Goal: Submit feedback/report problem: Submit feedback/report problem

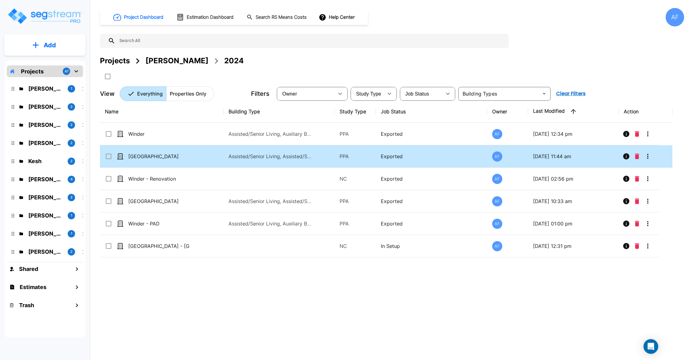
click at [177, 151] on td "Canton" at bounding box center [162, 156] width 124 height 22
checkbox input "true"
click at [177, 151] on td "[GEOGRAPHIC_DATA]" at bounding box center [162, 156] width 124 height 22
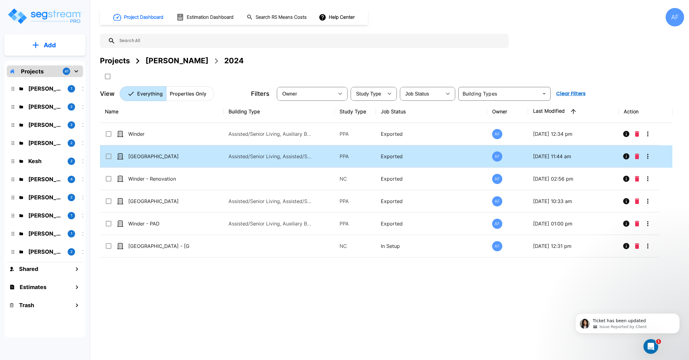
click at [177, 164] on td "[GEOGRAPHIC_DATA]" at bounding box center [162, 156] width 124 height 22
click at [191, 160] on div "[GEOGRAPHIC_DATA]" at bounding box center [151, 156] width 92 height 7
checkbox input "false"
click at [191, 160] on div "Canton" at bounding box center [151, 156] width 92 height 7
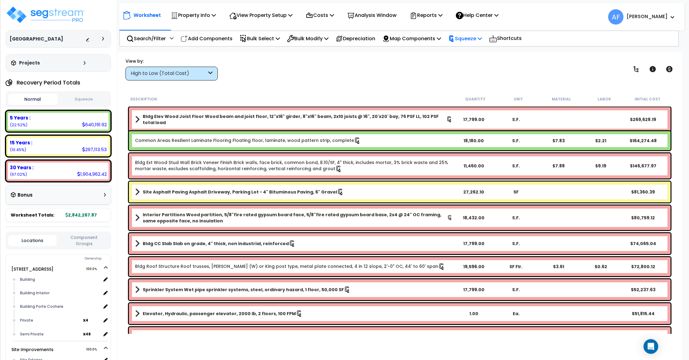
click at [482, 37] on p "Squeeze" at bounding box center [465, 38] width 34 height 8
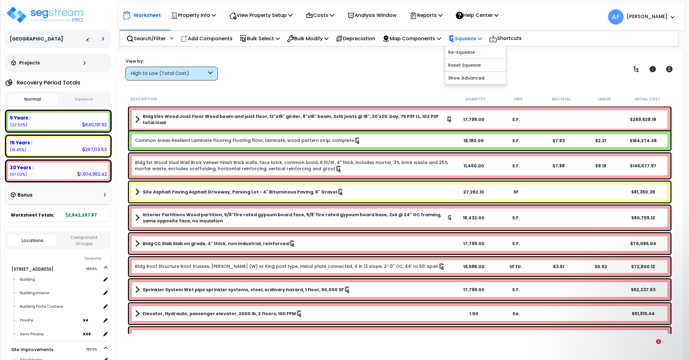
click at [482, 37] on p "Squeeze" at bounding box center [465, 38] width 34 height 8
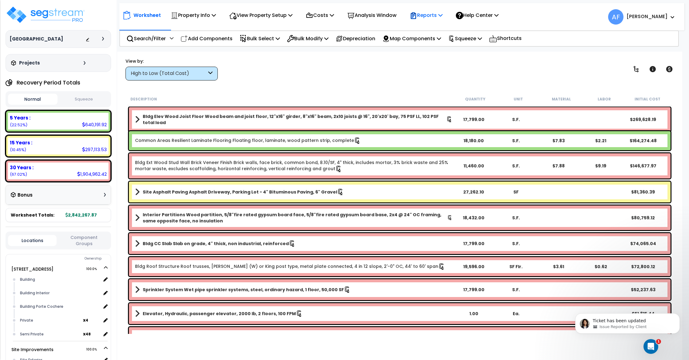
click at [443, 10] on div "Reports" at bounding box center [426, 15] width 33 height 14
click at [441, 27] on link "Get Report" at bounding box center [437, 29] width 61 height 12
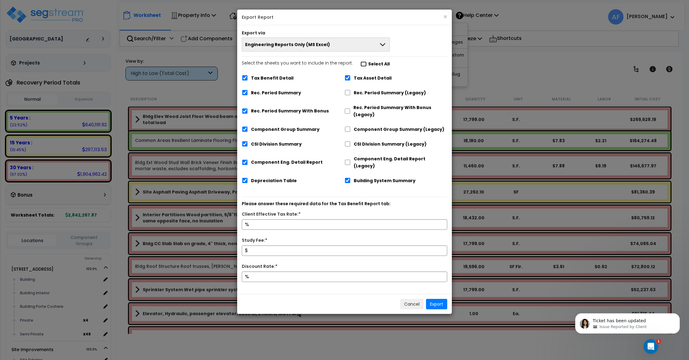
click at [360, 64] on input "Select the sheets you want to include in the report: Select All" at bounding box center [363, 64] width 6 height 5
checkbox input "false"
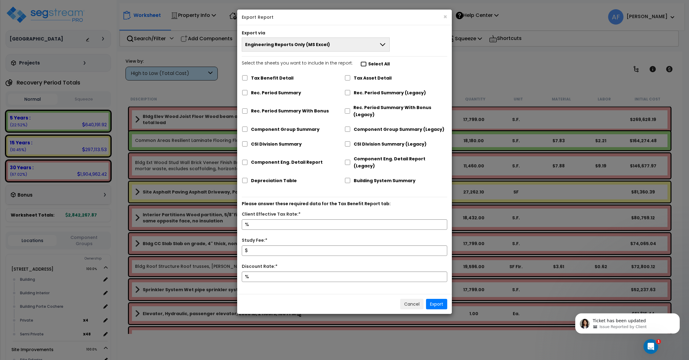
checkbox input "false"
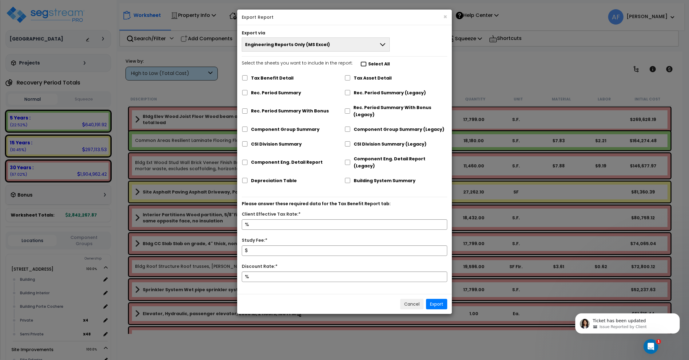
checkbox input "false"
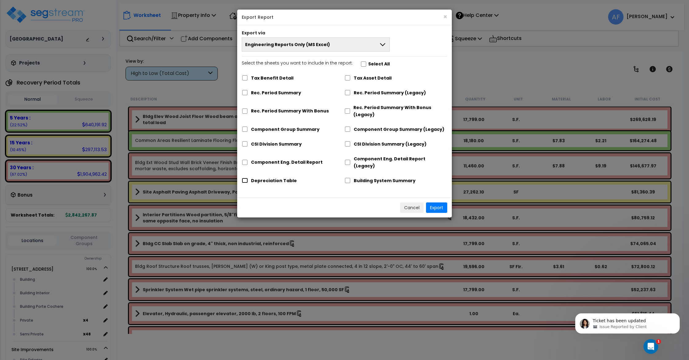
click at [246, 178] on input "Depreciation Table" at bounding box center [245, 180] width 6 height 5
checkbox input "true"
click at [439, 203] on button "Export" at bounding box center [436, 208] width 21 height 10
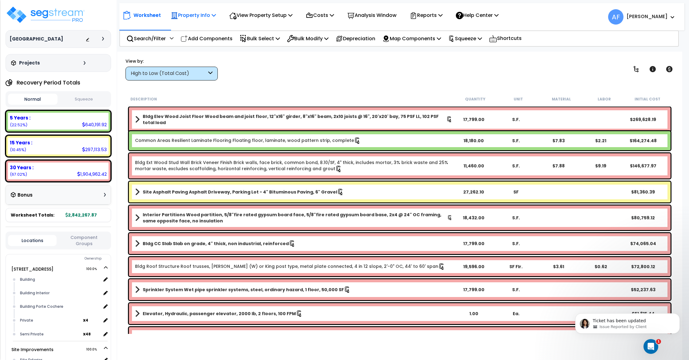
click at [176, 15] on icon at bounding box center [174, 16] width 6 height 6
click at [198, 27] on link "Property Setup" at bounding box center [198, 29] width 61 height 12
click at [648, 341] on icon "Open Intercom Messenger" at bounding box center [650, 346] width 10 height 10
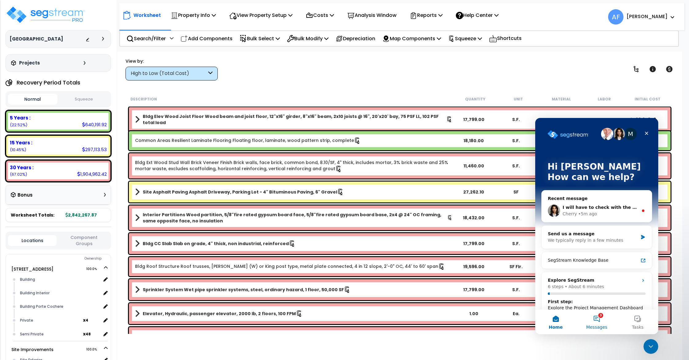
click at [598, 323] on button "3 Messages" at bounding box center [596, 322] width 41 height 25
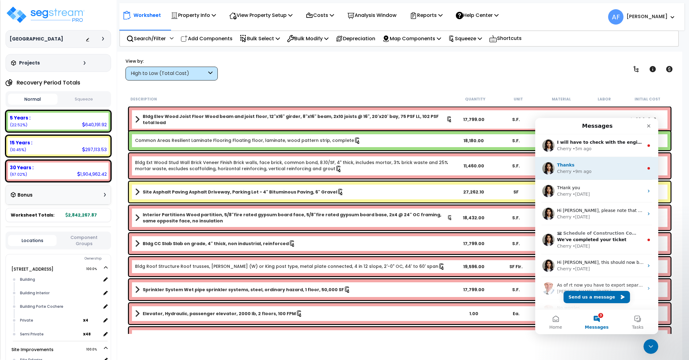
click at [598, 169] on div "Cherry • 9m ago" at bounding box center [600, 172] width 87 height 6
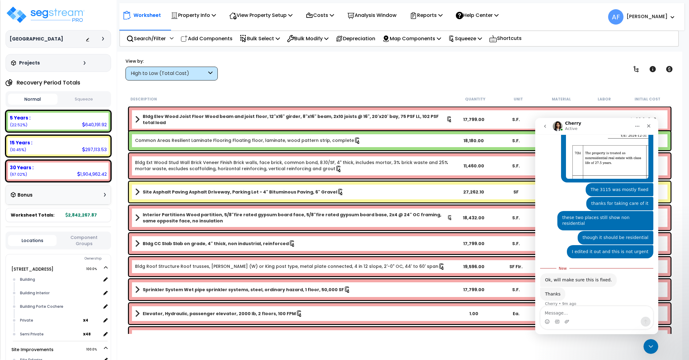
scroll to position [177, 0]
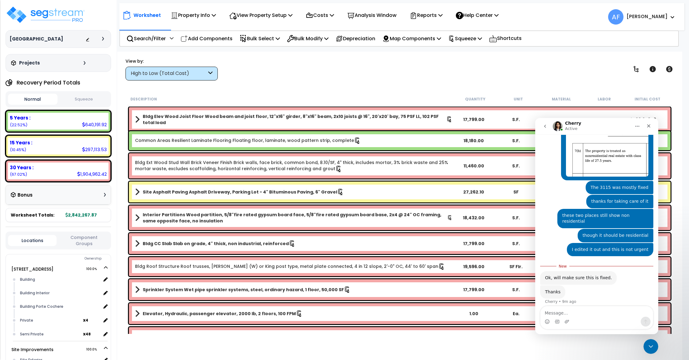
click at [543, 123] on button "go back" at bounding box center [545, 127] width 12 height 12
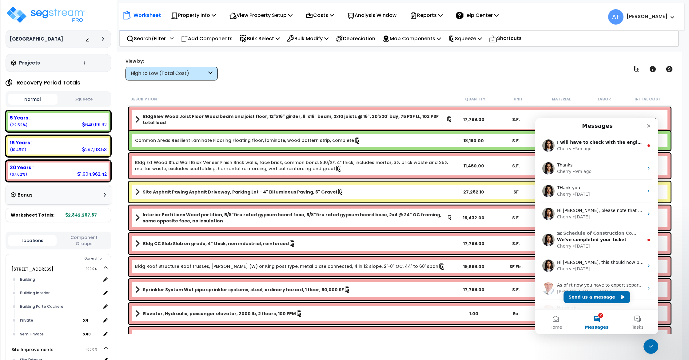
scroll to position [0, 0]
click at [586, 149] on div "• 5m ago" at bounding box center [582, 149] width 19 height 6
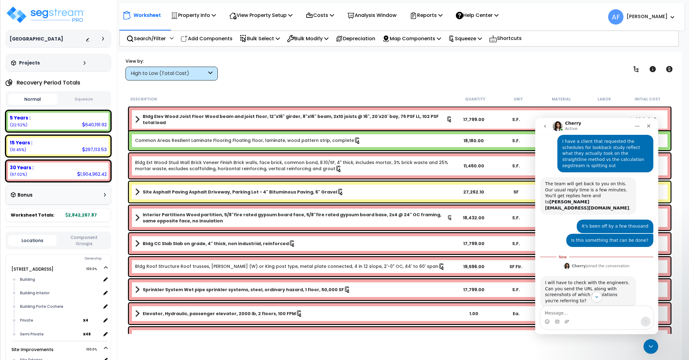
scroll to position [103, 0]
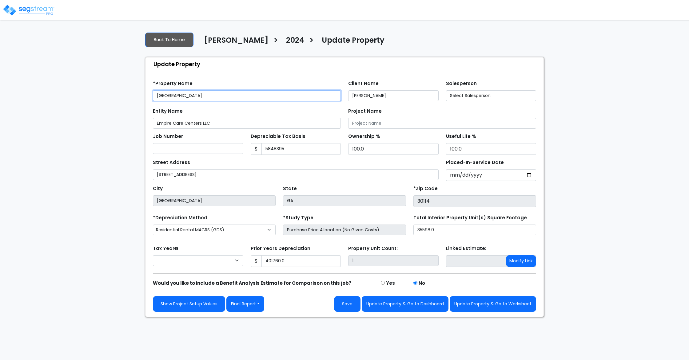
type input "5,848,395"
type input "401,760.0"
select select "2024"
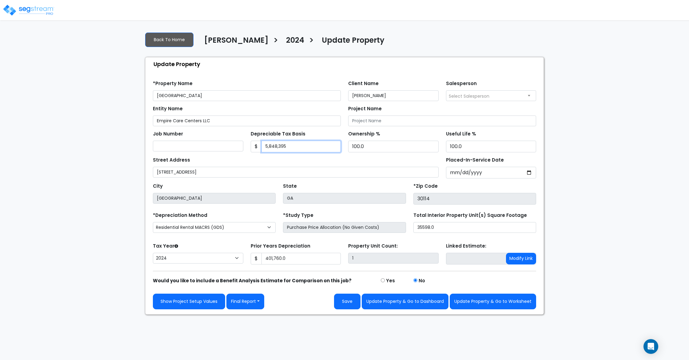
click at [289, 145] on input "5,848,395" at bounding box center [301, 147] width 80 height 12
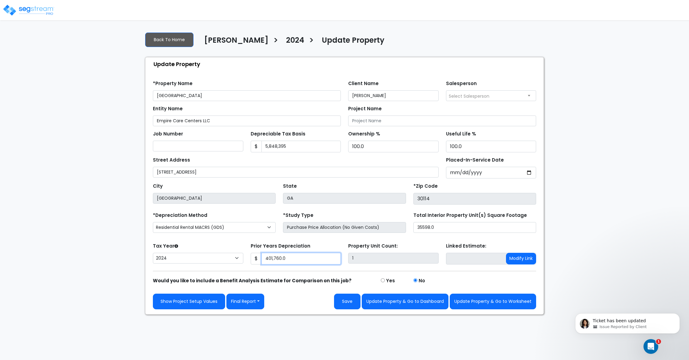
drag, startPoint x: 290, startPoint y: 256, endPoint x: 260, endPoint y: 256, distance: 30.5
click at [259, 257] on div "$ 401,760.0" at bounding box center [296, 259] width 90 height 12
click at [38, 12] on img at bounding box center [28, 10] width 52 height 12
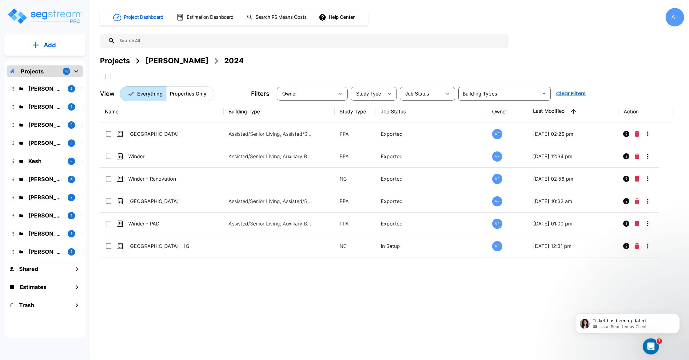
click at [650, 341] on div "Open Intercom Messenger" at bounding box center [650, 346] width 20 height 20
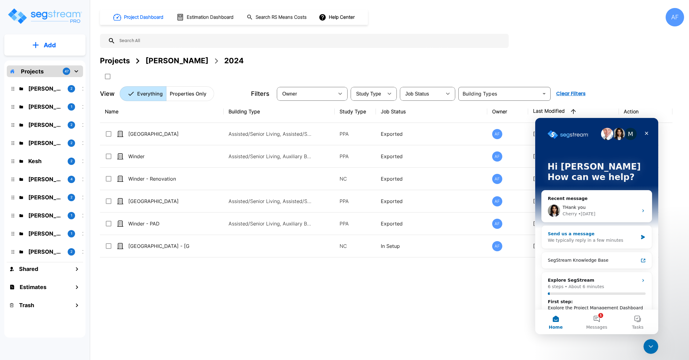
click at [572, 234] on div "Send us a message" at bounding box center [593, 234] width 90 height 6
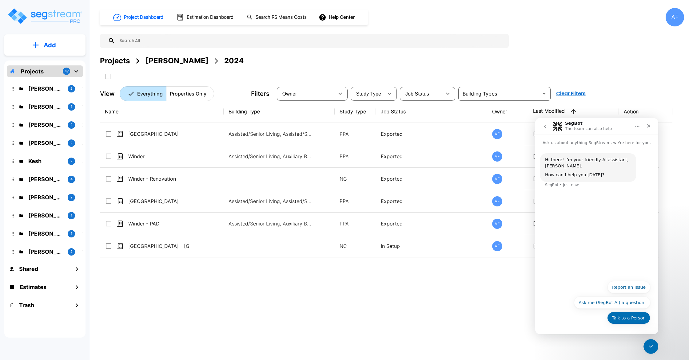
drag, startPoint x: 633, startPoint y: 317, endPoint x: 956, endPoint y: 383, distance: 329.9
click at [633, 317] on button "Talk to a Person" at bounding box center [628, 318] width 43 height 12
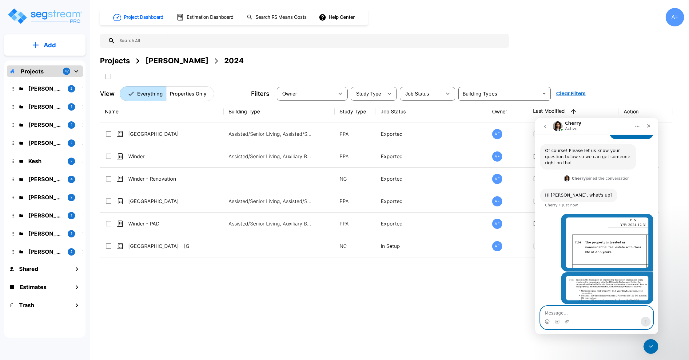
scroll to position [65, 0]
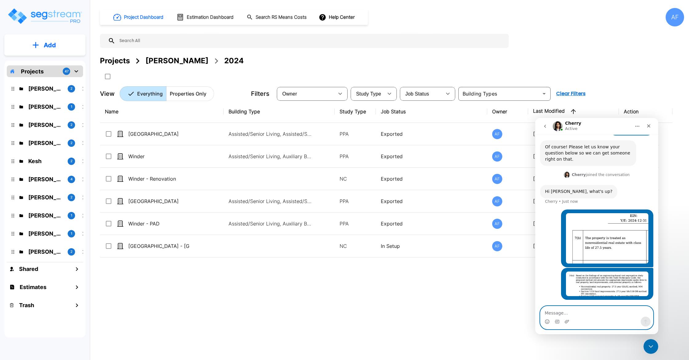
click at [573, 310] on textarea "Message…" at bounding box center [596, 312] width 113 height 10
type textarea "The 3115 was mostly fixed"
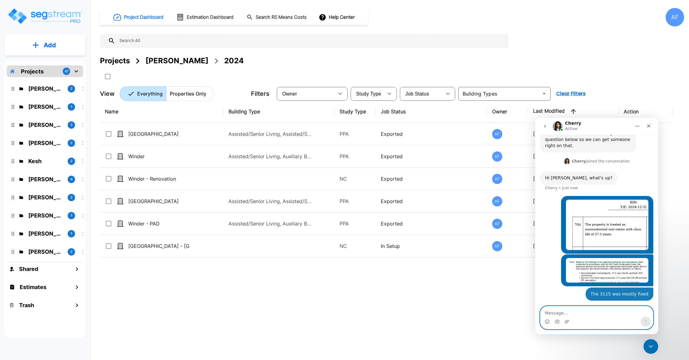
scroll to position [79, 0]
type textarea "thanks for taking care of it"
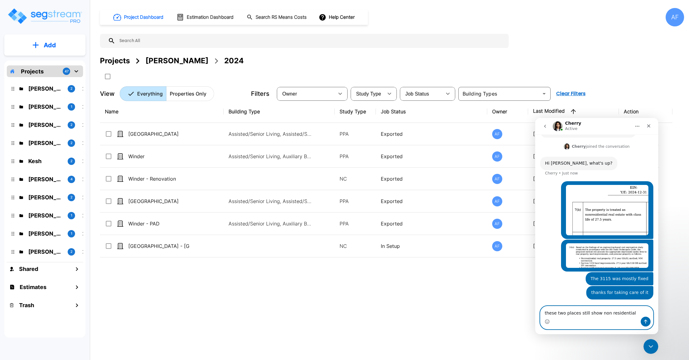
type textarea "these two places still show non residential"
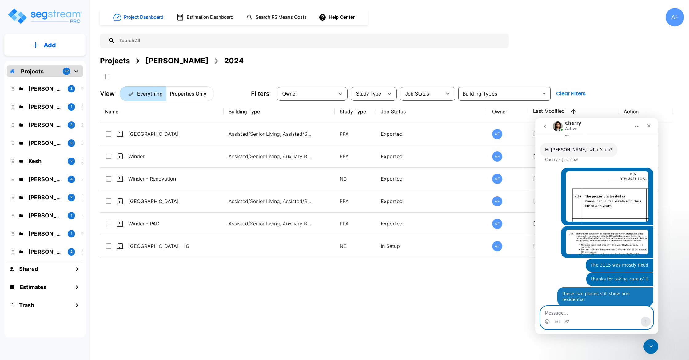
scroll to position [107, 0]
type textarea "though it should be residential"
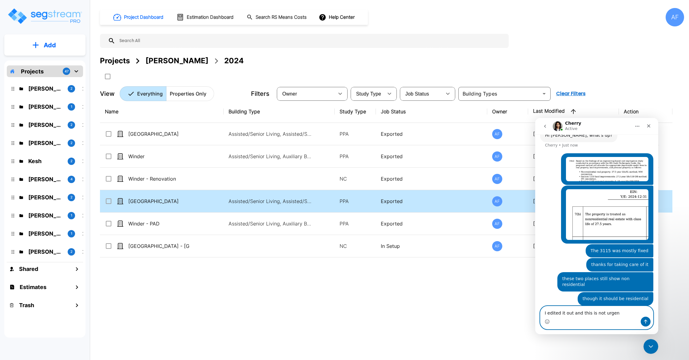
type textarea "I edited it out and this is not urgent"
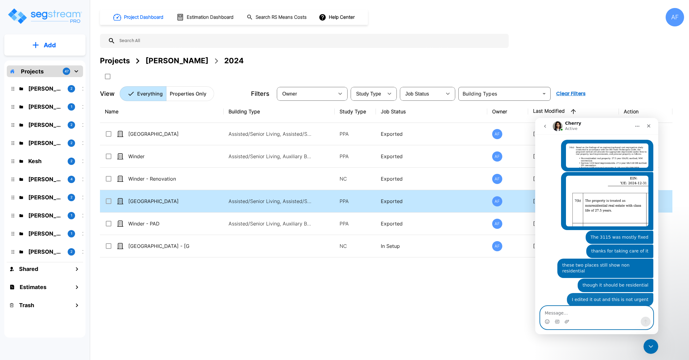
scroll to position [135, 0]
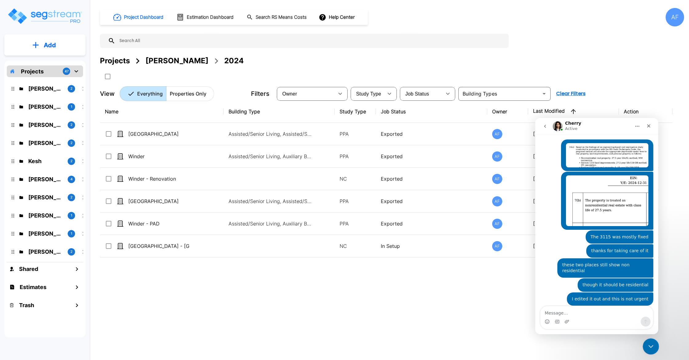
click at [654, 346] on div "Close Intercom Messenger" at bounding box center [649, 346] width 15 height 15
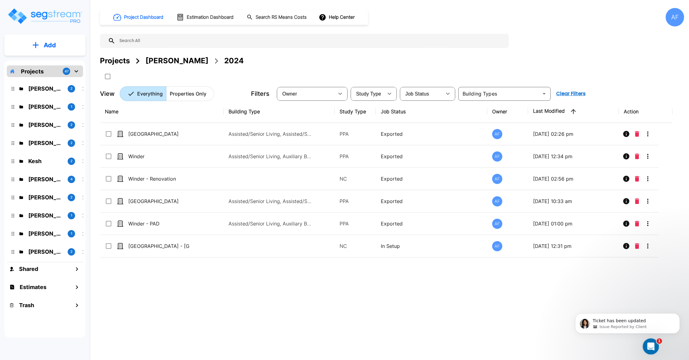
scroll to position [0, 0]
click at [654, 344] on icon "Open Intercom Messenger" at bounding box center [650, 346] width 10 height 10
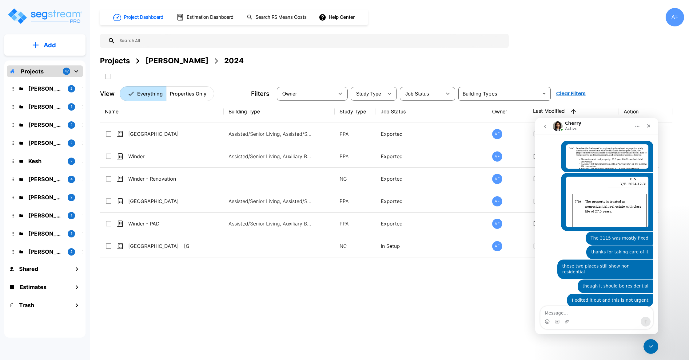
scroll to position [135, 0]
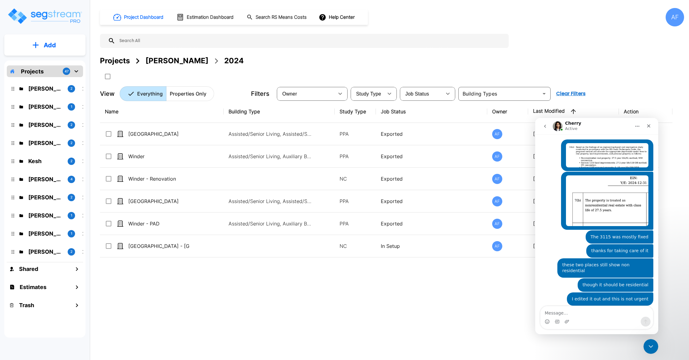
click at [546, 128] on icon "go back" at bounding box center [545, 126] width 5 height 5
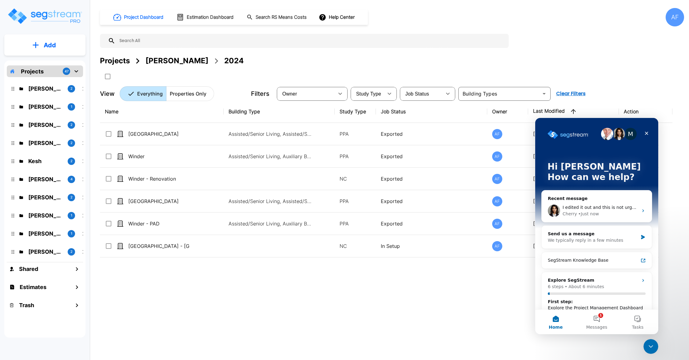
scroll to position [0, 0]
click at [601, 238] on div "We typically reply in a few minutes" at bounding box center [593, 240] width 90 height 6
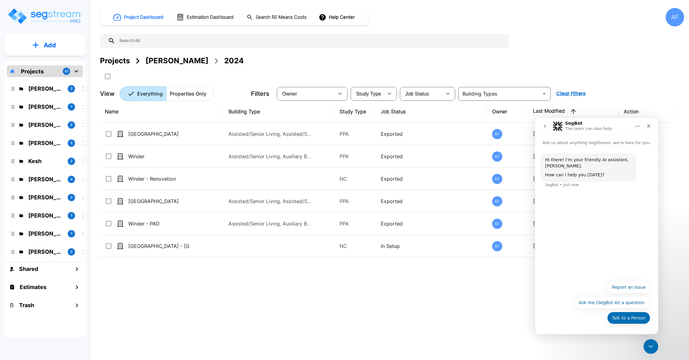
click at [631, 316] on button "Talk to a Person" at bounding box center [628, 318] width 43 height 12
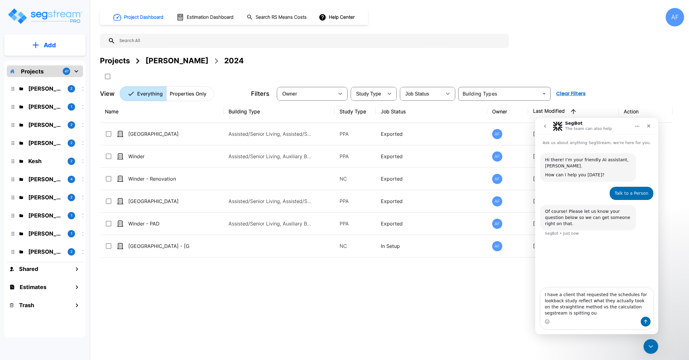
type textarea "I have a client that requested the schedules for lookback study reflect what th…"
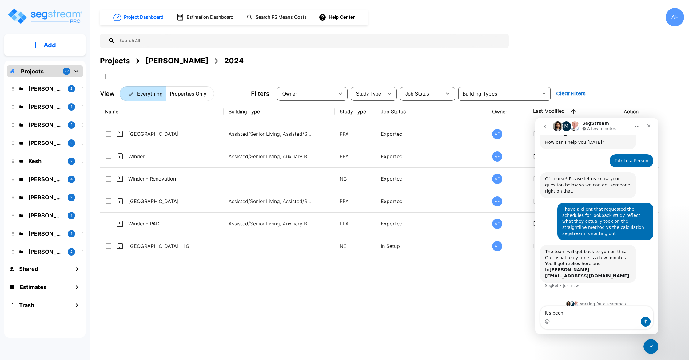
scroll to position [33, 0]
type textarea "It's been off by a few thousand"
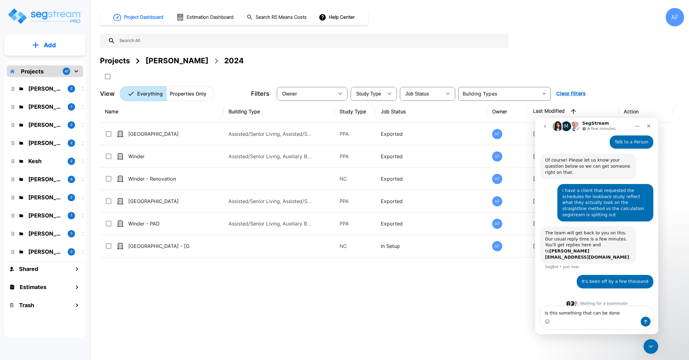
type textarea "Is this something that can be done?"
